Goal: Task Accomplishment & Management: Complete application form

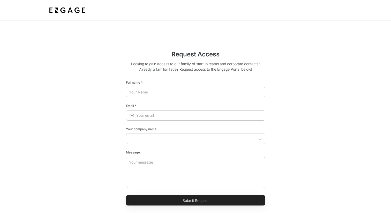
click at [160, 86] on div "​" at bounding box center [195, 92] width 139 height 14
click at [158, 90] on input "text" at bounding box center [195, 91] width 139 height 9
type input "[PERSON_NAME]"
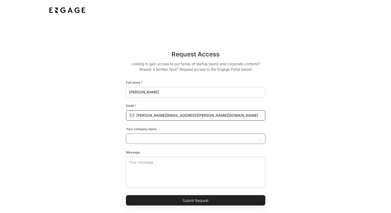
type input "[PERSON_NAME][EMAIL_ADDRESS][PERSON_NAME][DOMAIN_NAME]"
click at [139, 139] on input "text" at bounding box center [192, 138] width 128 height 5
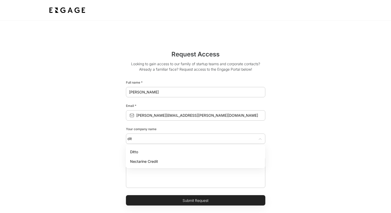
click at [138, 150] on li "Ditto" at bounding box center [195, 152] width 139 height 10
type input "Ditto"
click at [162, 201] on button "Submit Request" at bounding box center [195, 200] width 139 height 10
